Goal: Transaction & Acquisition: Purchase product/service

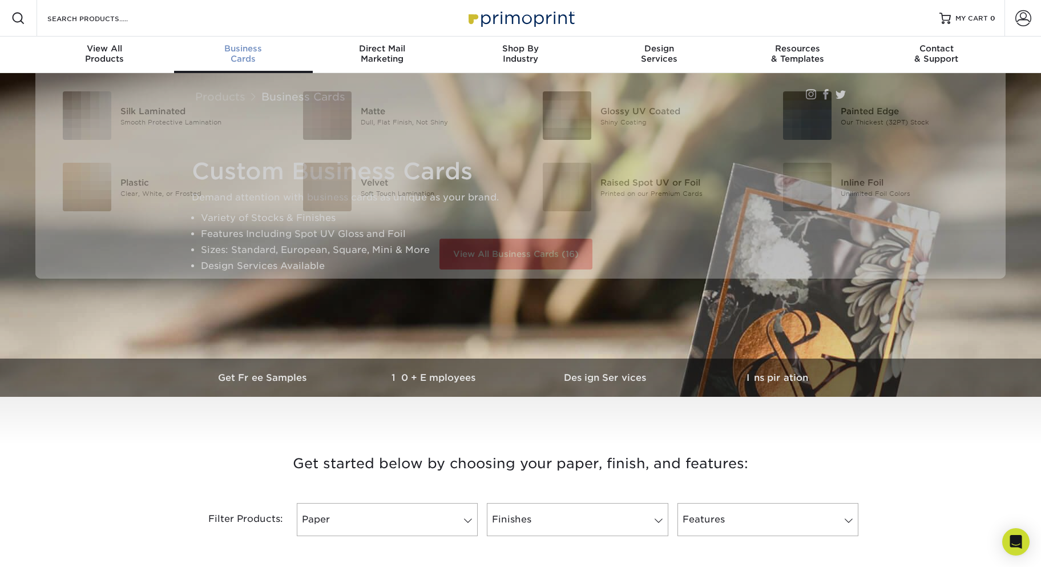
click at [245, 55] on div "Business Cards" at bounding box center [243, 53] width 139 height 21
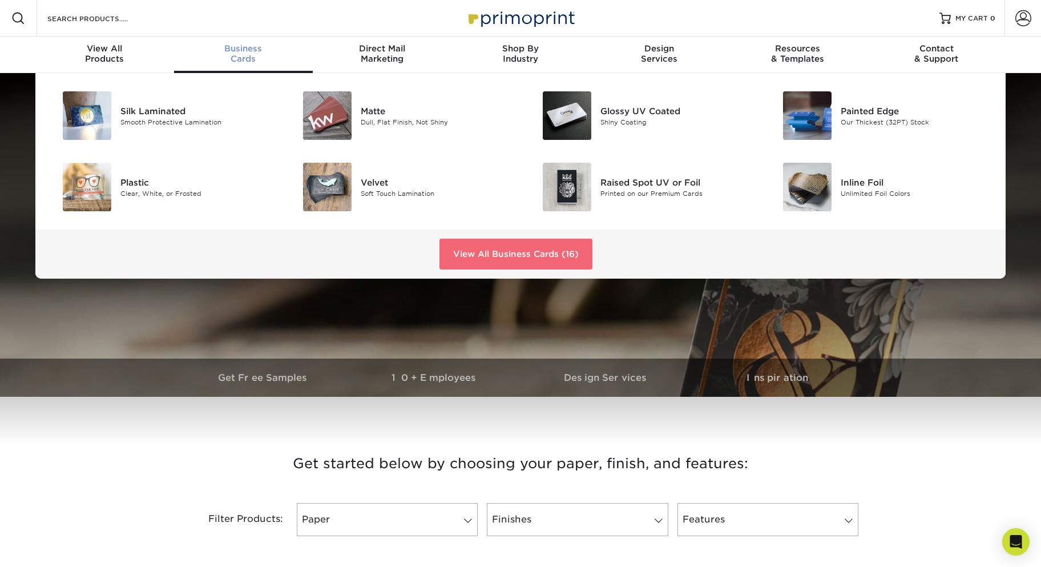
click at [543, 259] on link "View All Business Cards (16)" at bounding box center [515, 254] width 153 height 31
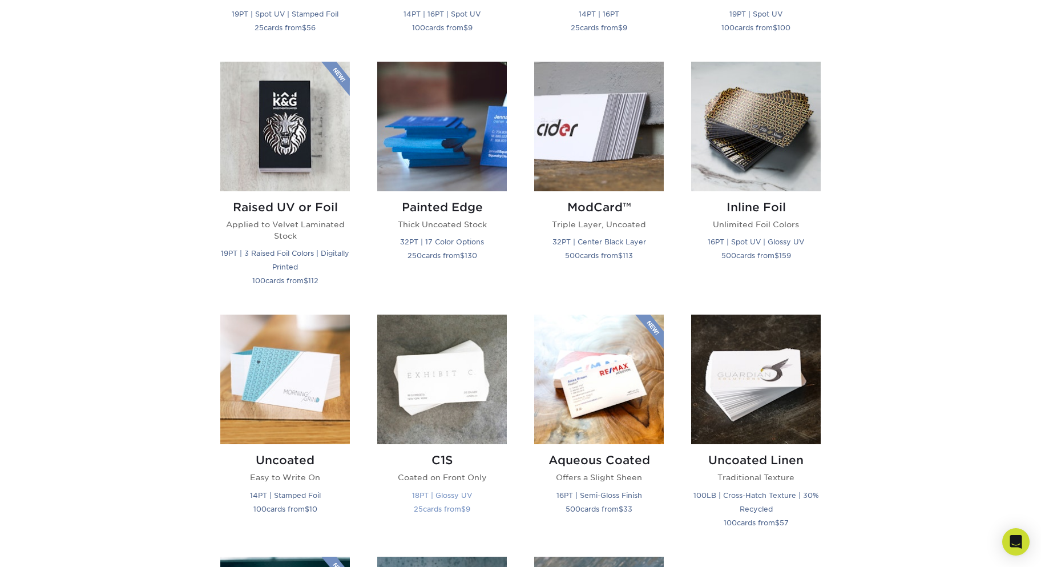
scroll to position [742, 0]
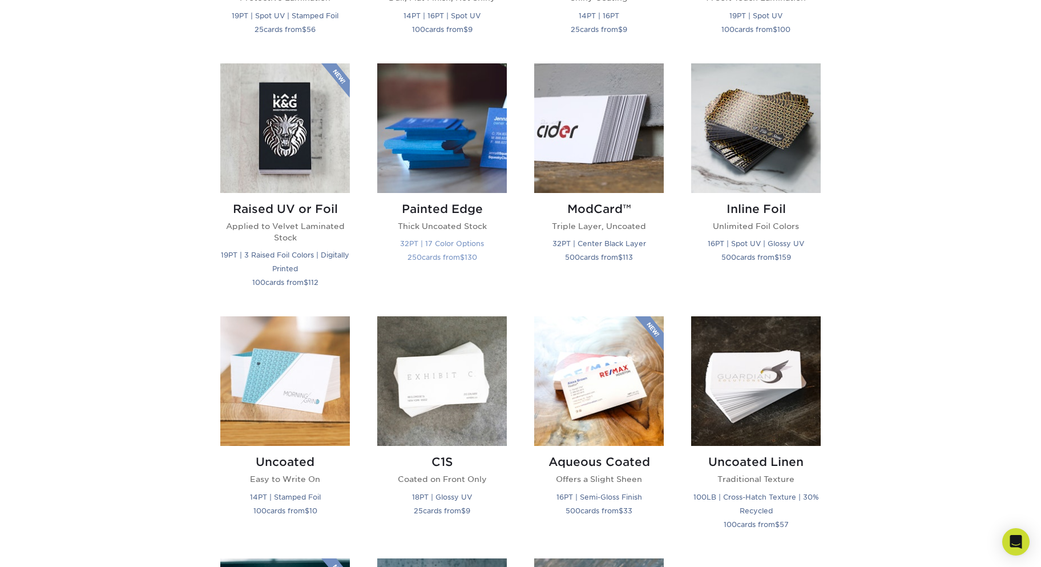
click at [464, 106] on img at bounding box center [442, 128] width 130 height 130
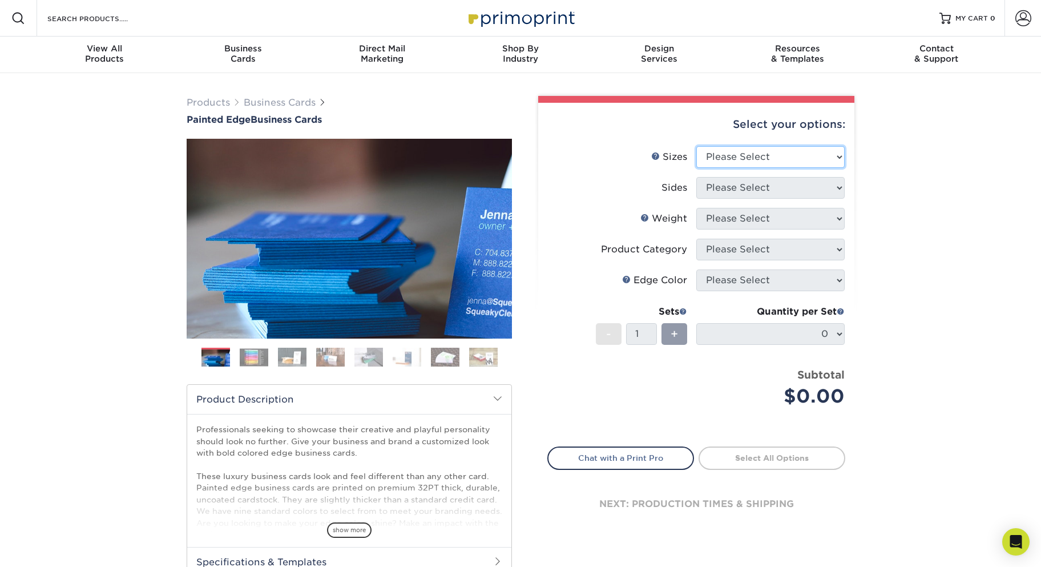
click at [836, 157] on select "Please Select 2" x 3.5" - Standard 2.125" x 3.375" - European 2.5" x 2.5" - Squ…" at bounding box center [770, 157] width 148 height 22
select select "2.00x3.50"
click at [696, 146] on select "Please Select 2" x 3.5" - Standard 2.125" x 3.375" - European 2.5" x 2.5" - Squ…" at bounding box center [770, 157] width 148 height 22
click at [838, 187] on select "Please Select Print Both Sides Print Front Only" at bounding box center [770, 188] width 148 height 22
select select "13abbda7-1d64-4f25-8bb2-c179b224825d"
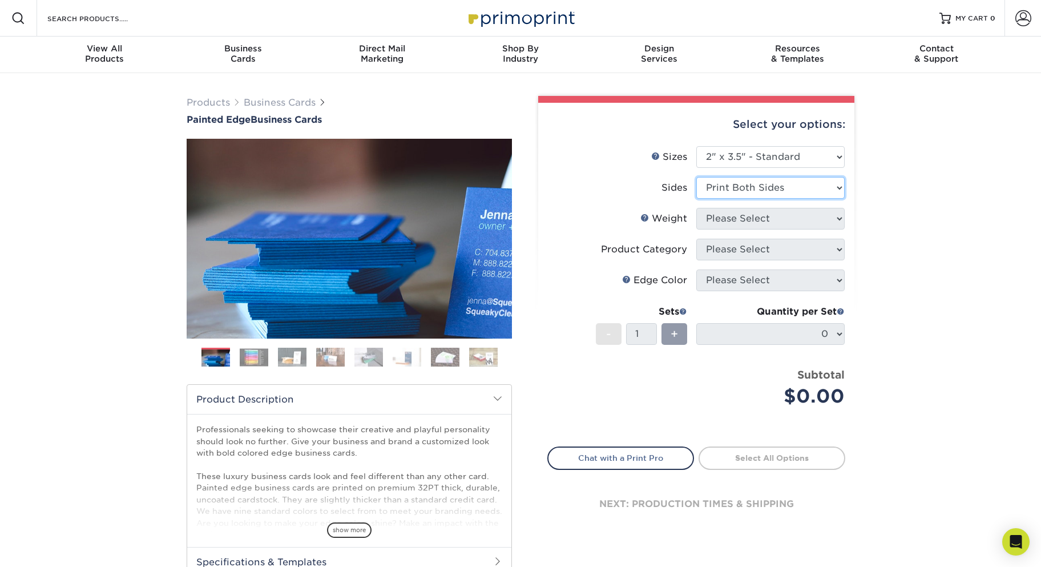
click at [696, 177] on select "Please Select Print Both Sides Print Front Only" at bounding box center [770, 188] width 148 height 22
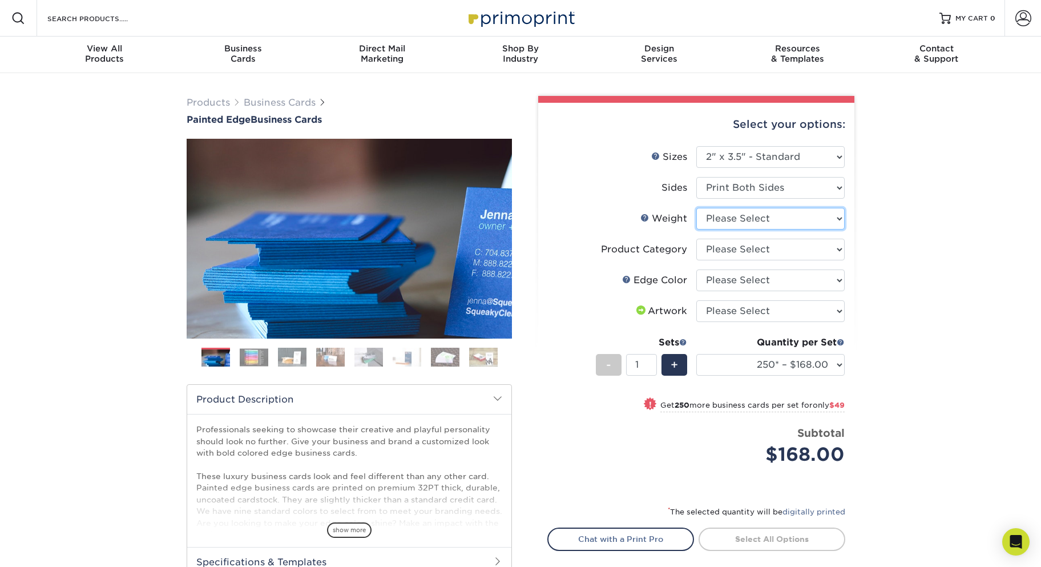
click at [838, 221] on select "Please Select 32PTUC" at bounding box center [770, 219] width 148 height 22
select select "32PTUC"
click at [696, 208] on select "Please Select 32PTUC" at bounding box center [770, 219] width 148 height 22
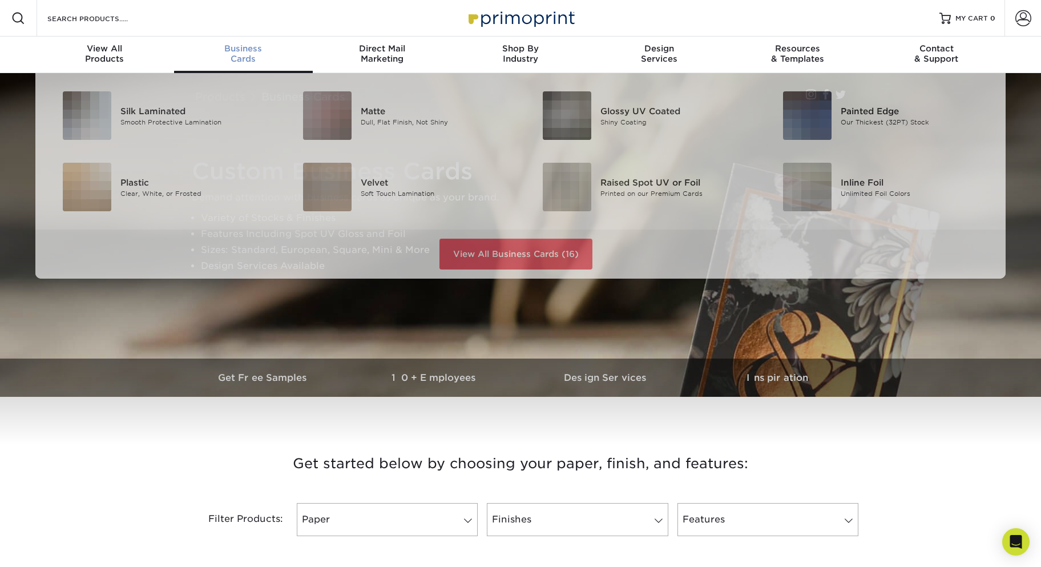
click at [241, 53] on span "Business" at bounding box center [243, 48] width 139 height 10
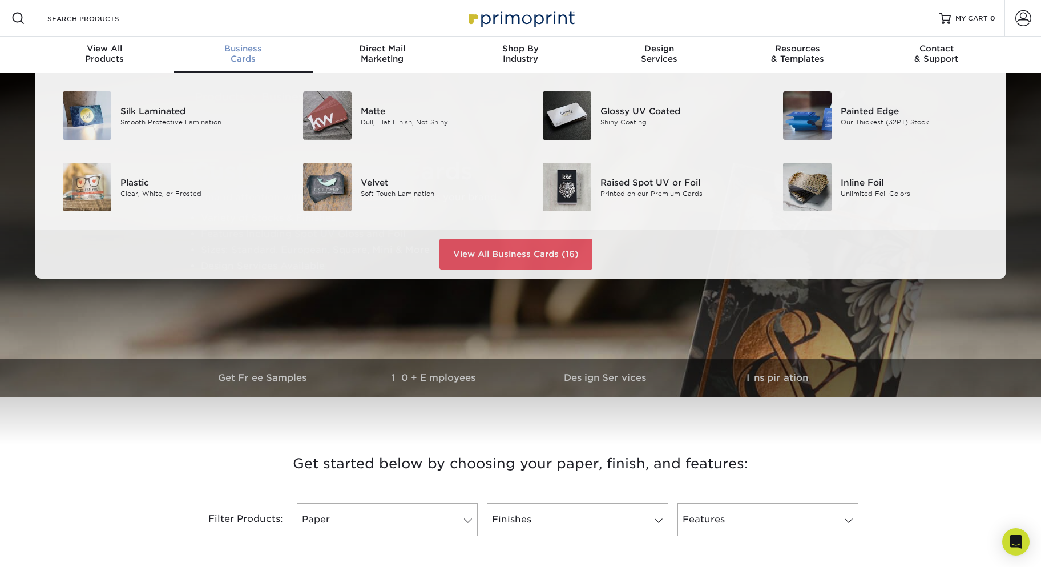
click at [235, 50] on span "Business" at bounding box center [243, 48] width 139 height 10
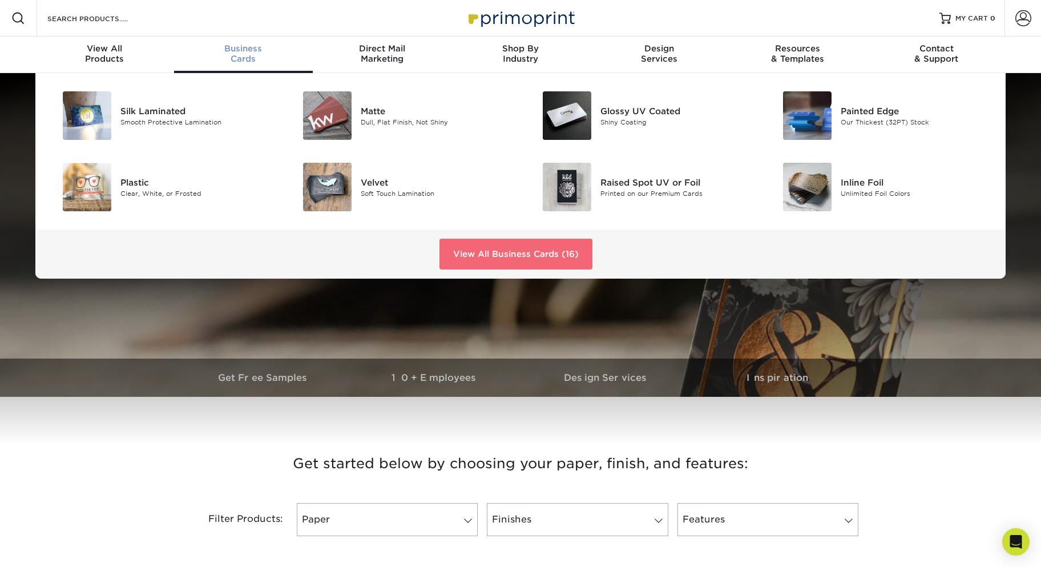
click at [520, 263] on link "View All Business Cards (16)" at bounding box center [515, 254] width 153 height 31
click at [498, 257] on link "View All Business Cards (16)" at bounding box center [515, 254] width 153 height 31
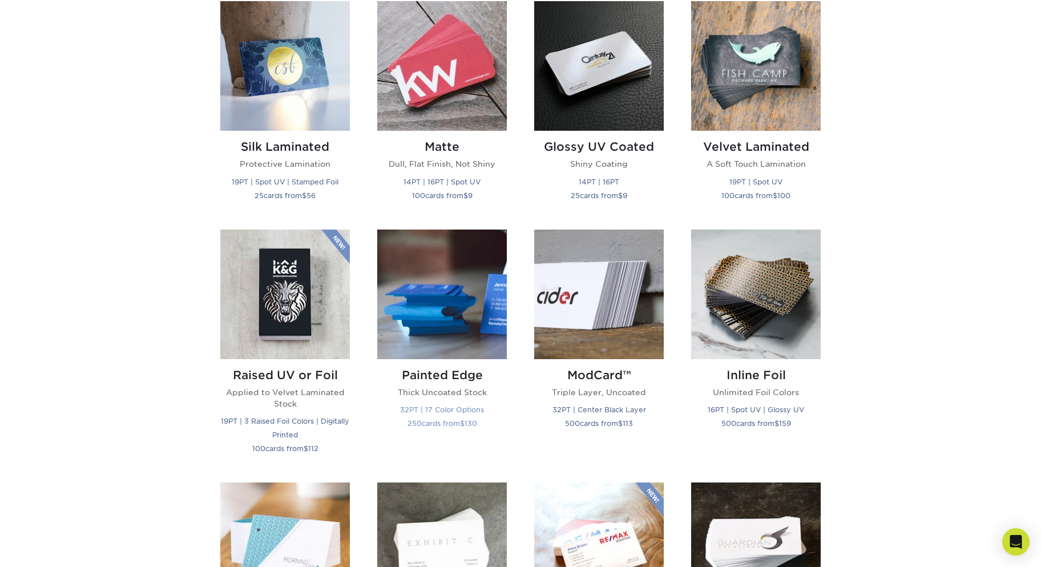
scroll to position [457, 0]
